Goal: Task Accomplishment & Management: Use online tool/utility

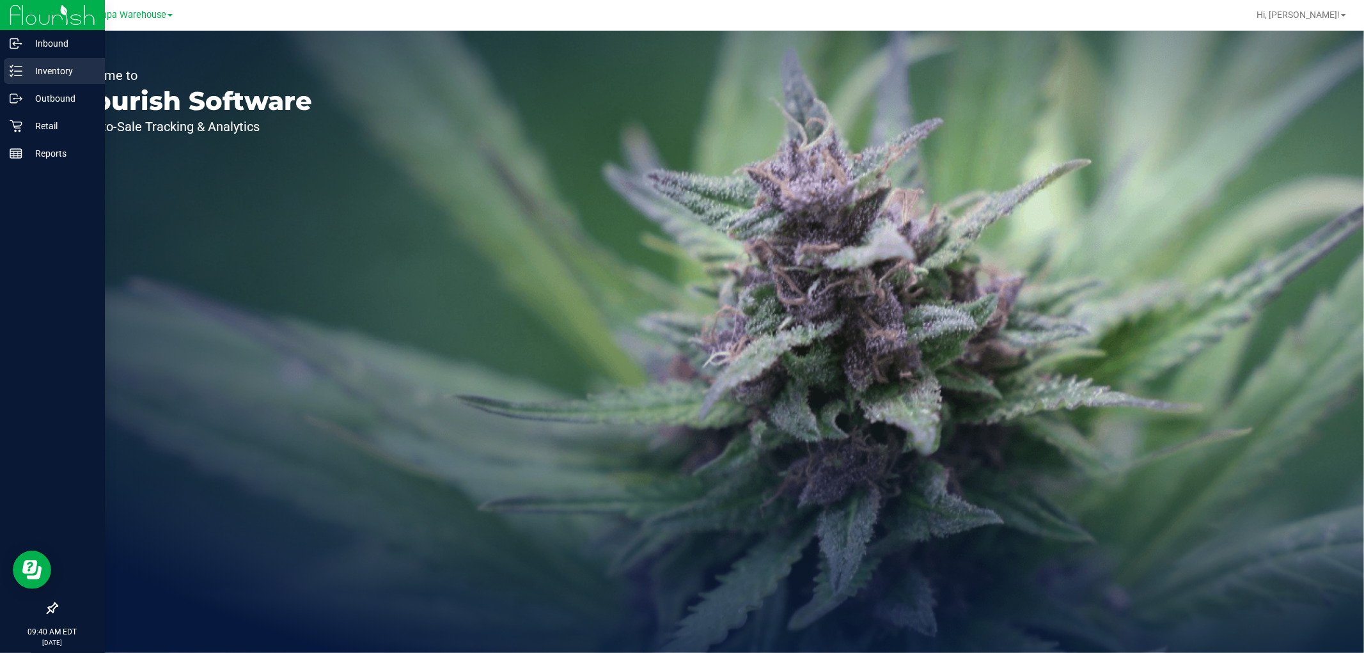
click at [53, 71] on p "Inventory" at bounding box center [60, 70] width 77 height 15
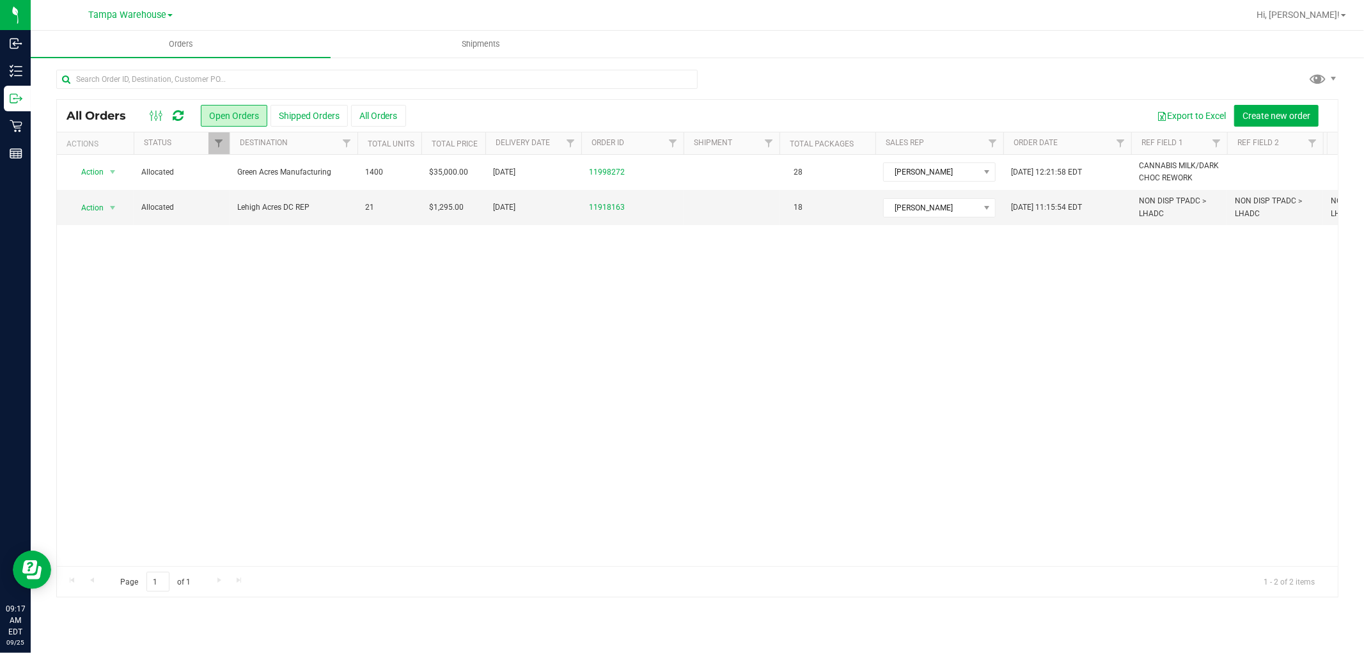
click at [183, 113] on icon at bounding box center [178, 115] width 11 height 13
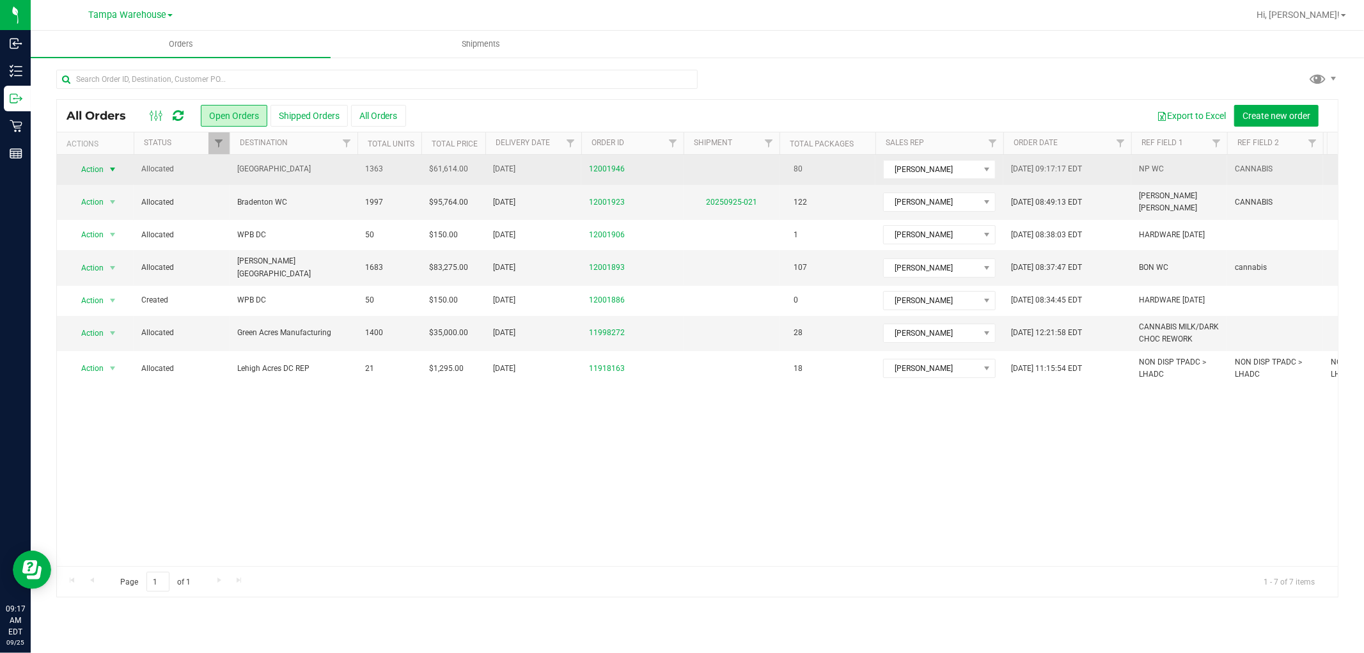
click at [84, 169] on span "Action" at bounding box center [87, 169] width 35 height 18
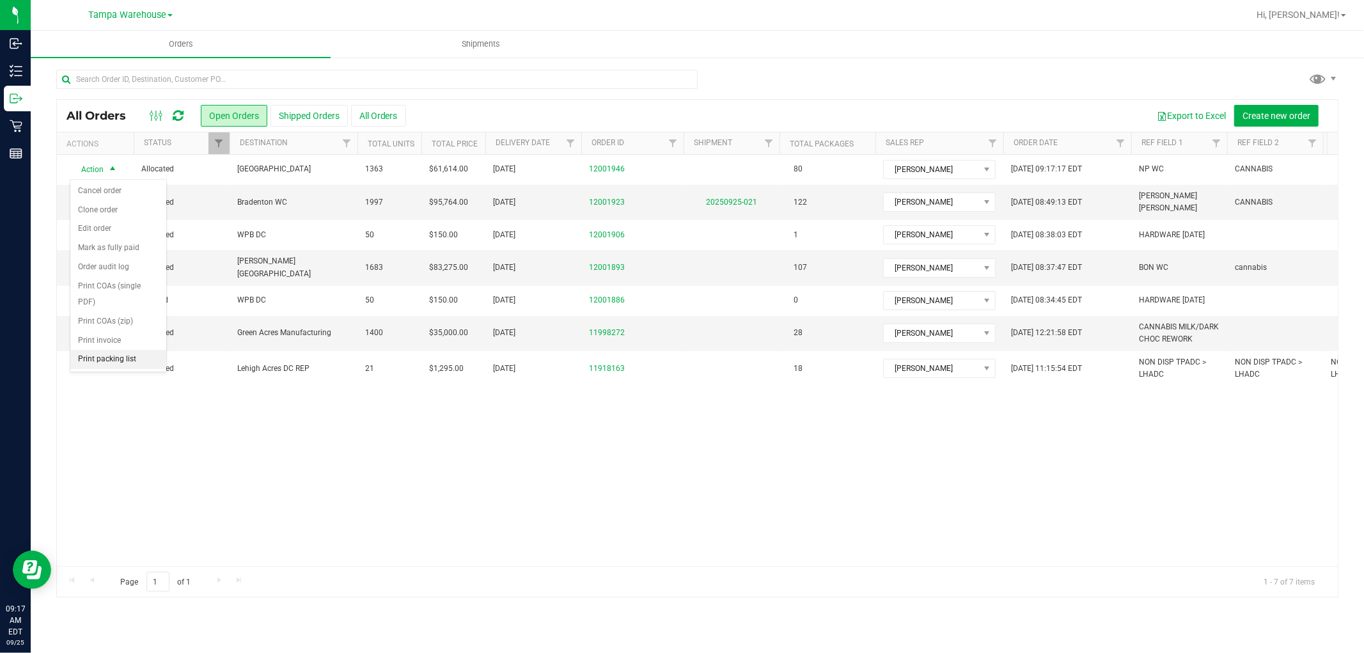
click at [107, 359] on li "Print packing list" at bounding box center [118, 359] width 96 height 19
click at [183, 116] on icon at bounding box center [178, 115] width 11 height 13
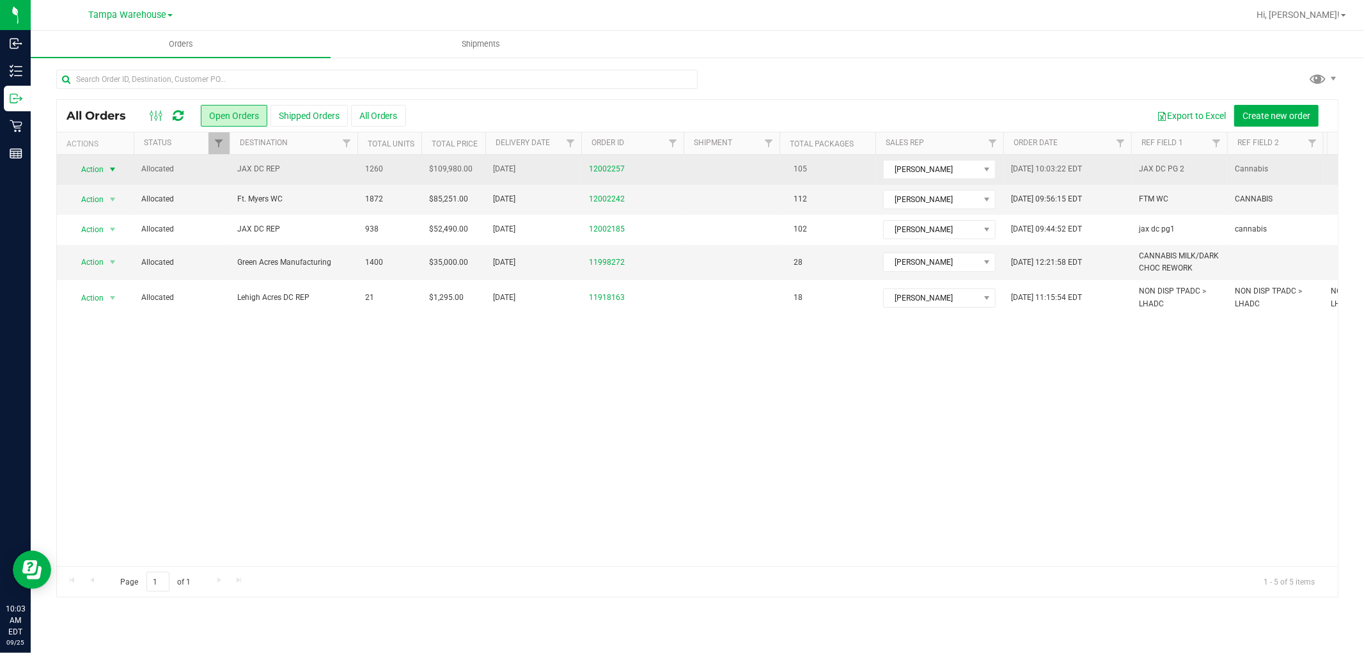
click at [88, 167] on span "Action" at bounding box center [87, 169] width 35 height 18
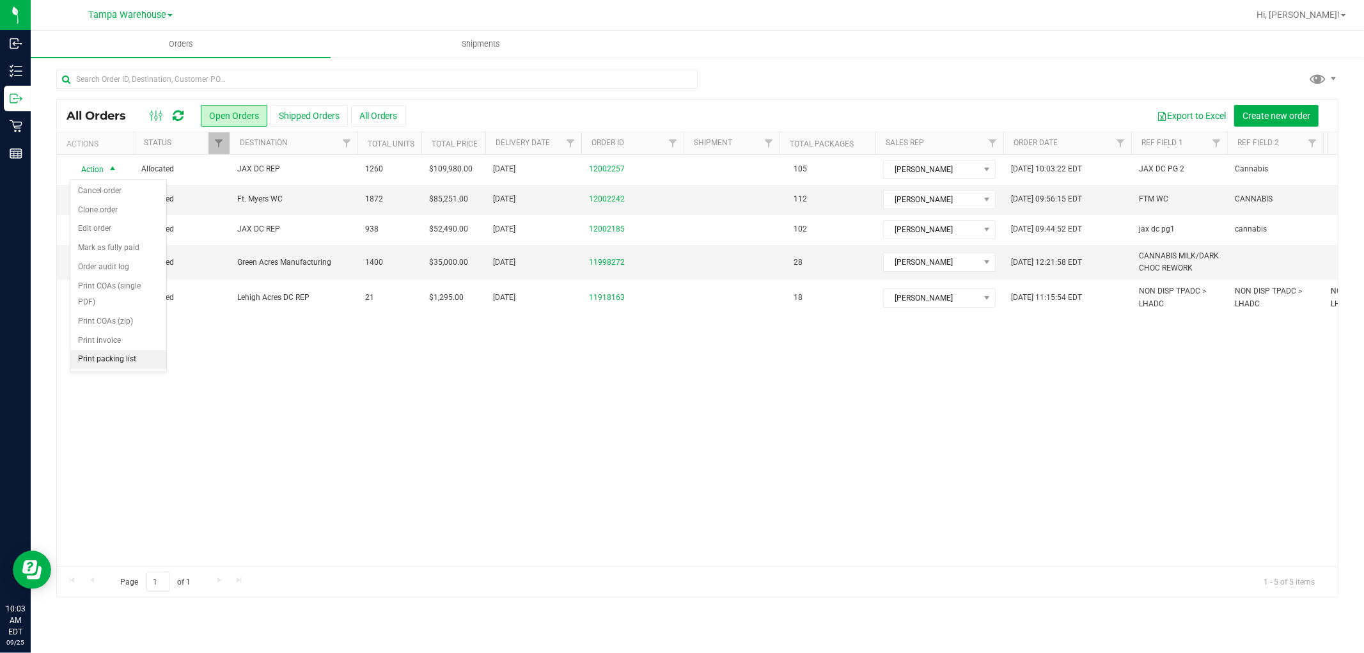
click at [89, 359] on li "Print packing list" at bounding box center [118, 359] width 96 height 19
